Goal: Navigation & Orientation: Find specific page/section

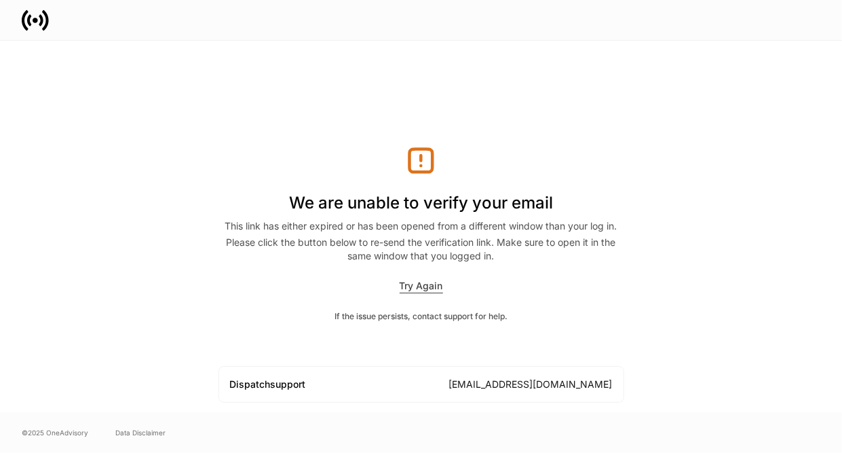
click at [422, 291] on div "Try Again" at bounding box center [421, 286] width 43 height 14
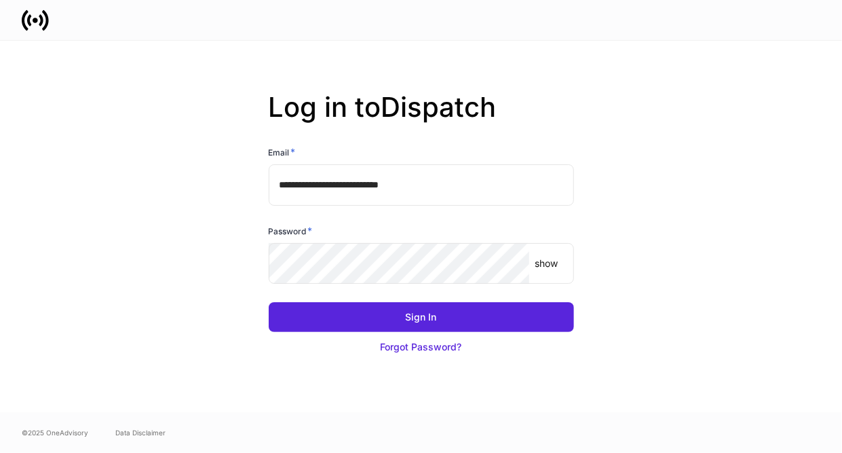
click at [550, 263] on p "show" at bounding box center [546, 264] width 23 height 14
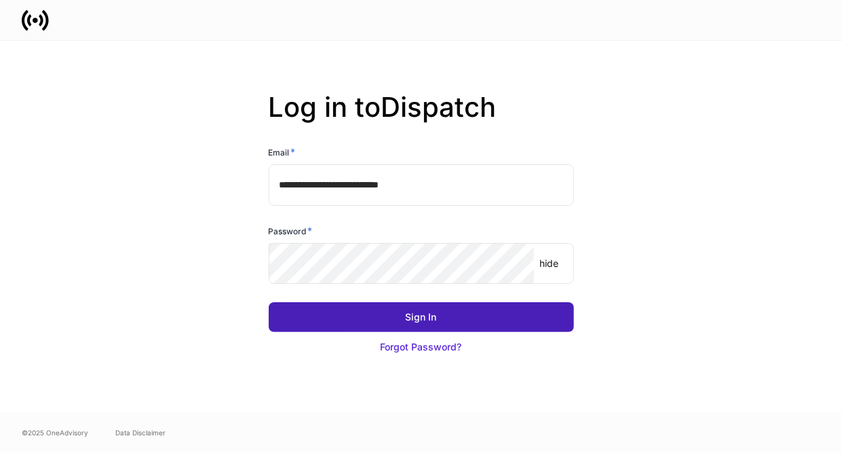
click at [418, 318] on div "Sign In" at bounding box center [421, 317] width 31 height 14
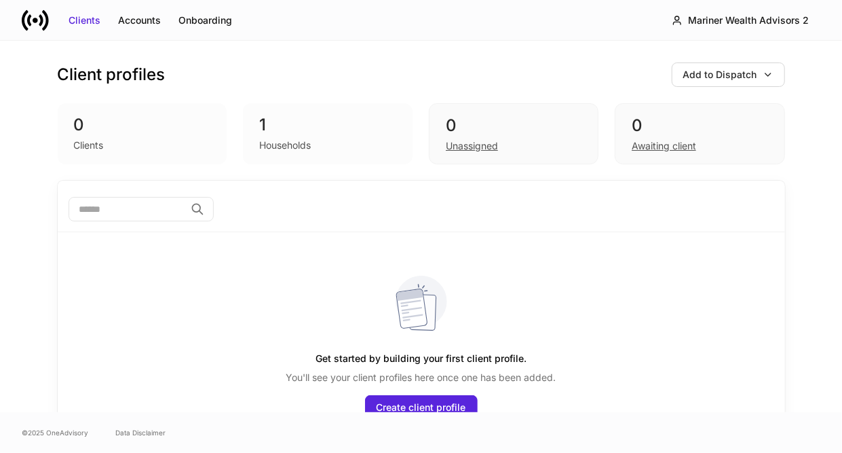
click at [264, 138] on div "Households" at bounding box center [285, 145] width 52 height 14
drag, startPoint x: 616, startPoint y: 297, endPoint x: 629, endPoint y: 252, distance: 46.8
click at [616, 297] on div "Get started by building your first client profile. You'll see your client profi…" at bounding box center [422, 334] width 706 height 204
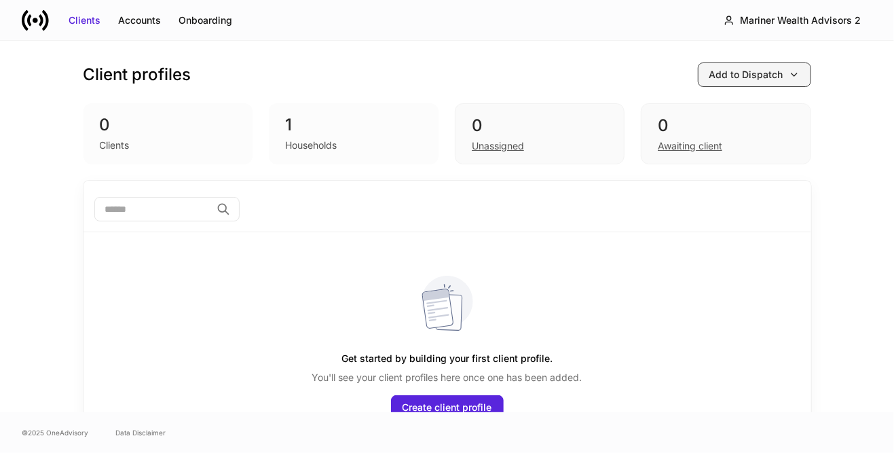
click at [790, 73] on icon "button" at bounding box center [794, 74] width 11 height 11
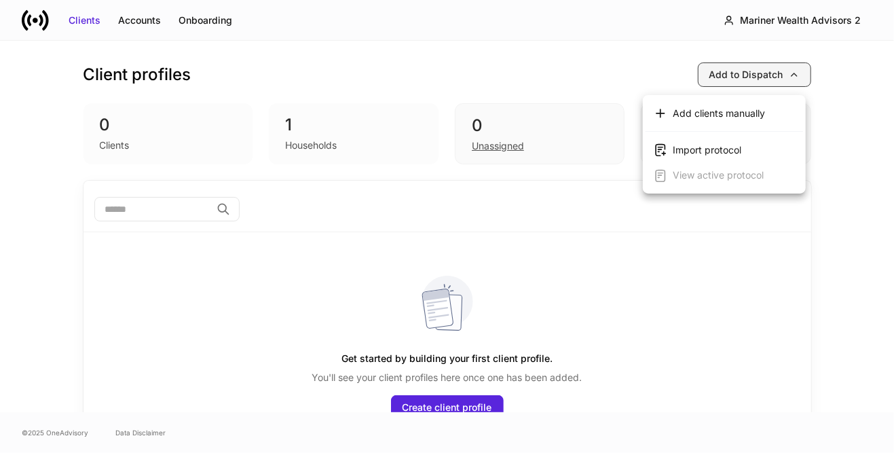
click at [790, 73] on div at bounding box center [447, 226] width 894 height 453
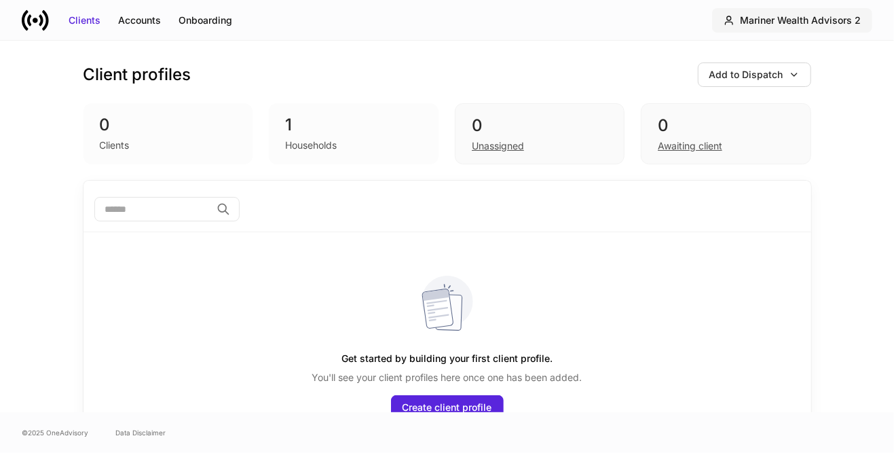
click at [812, 21] on div "Mariner Wealth Advisors 2" at bounding box center [800, 21] width 121 height 14
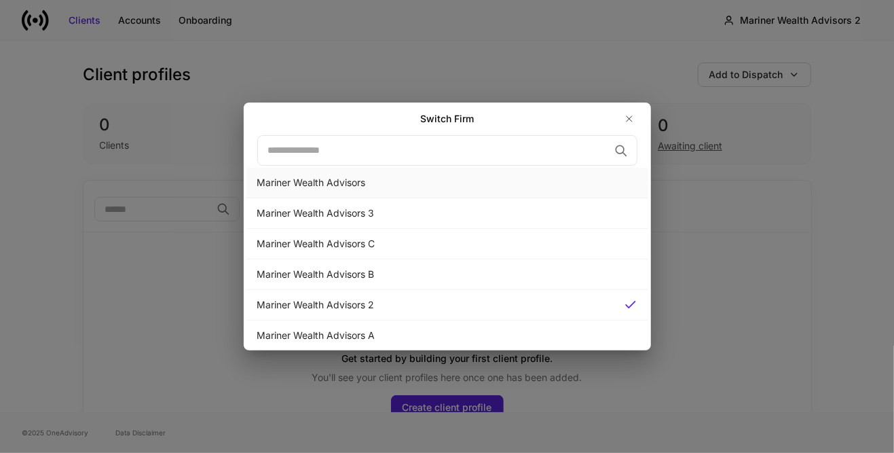
click at [337, 181] on div "Mariner Wealth Advisors" at bounding box center [447, 183] width 380 height 14
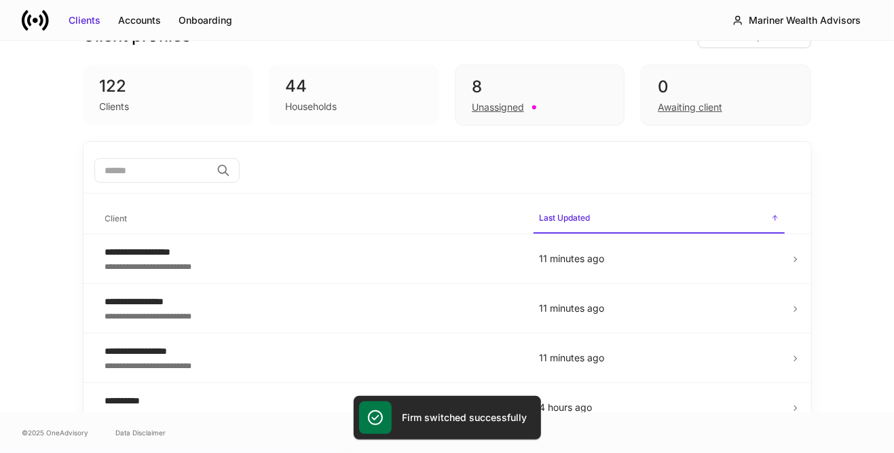
scroll to position [68, 0]
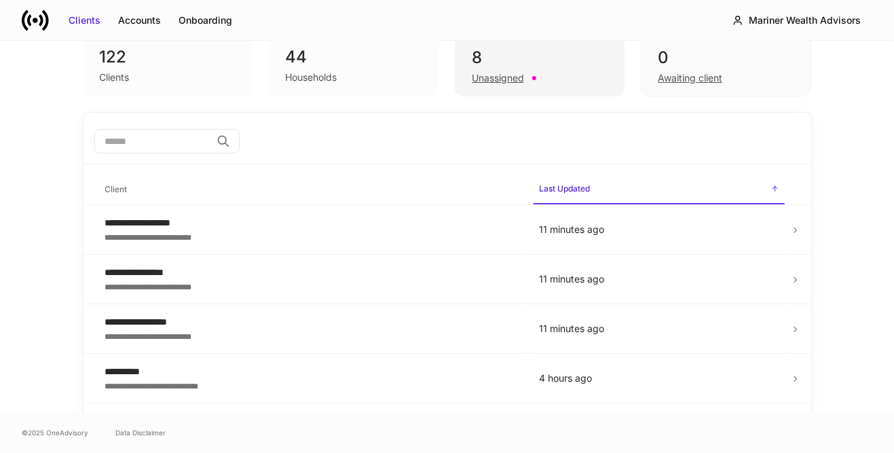
click at [486, 81] on div "Unassigned" at bounding box center [498, 78] width 52 height 14
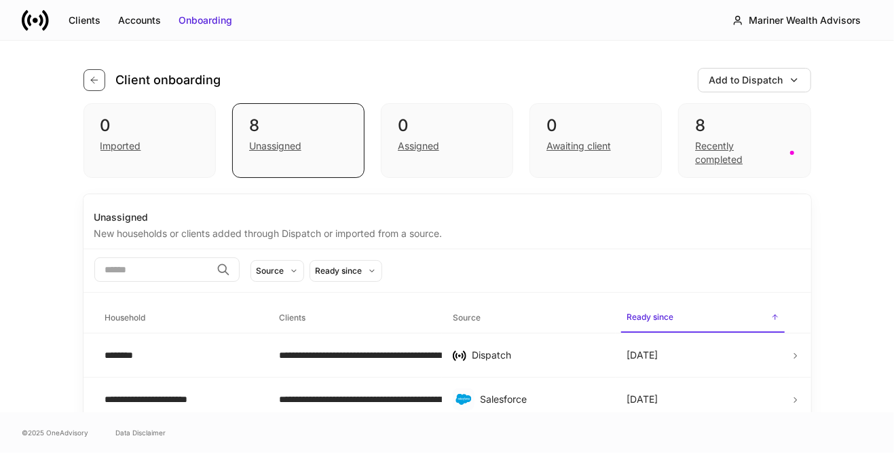
click at [89, 83] on icon "button" at bounding box center [94, 80] width 11 height 11
